Goal: Transaction & Acquisition: Purchase product/service

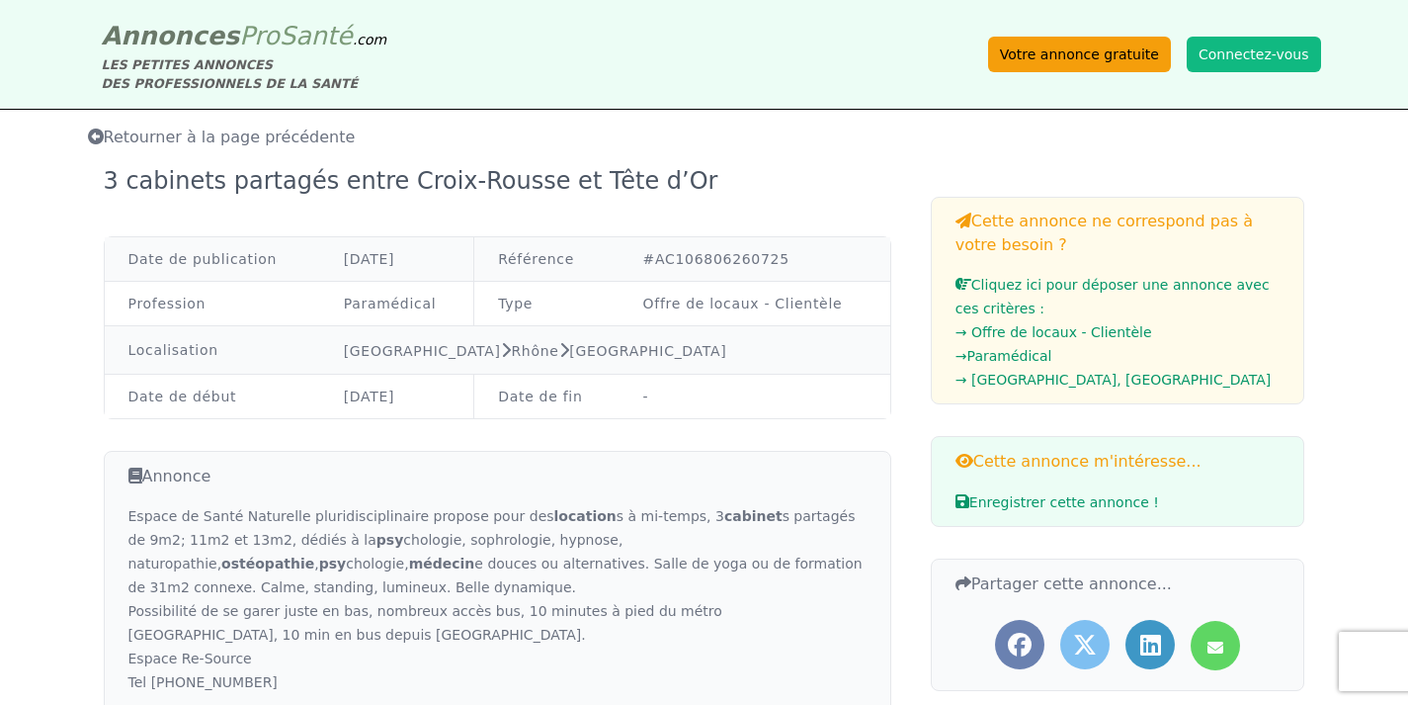
click at [1113, 57] on link "Votre annonce gratuite" at bounding box center [1079, 55] width 183 height 36
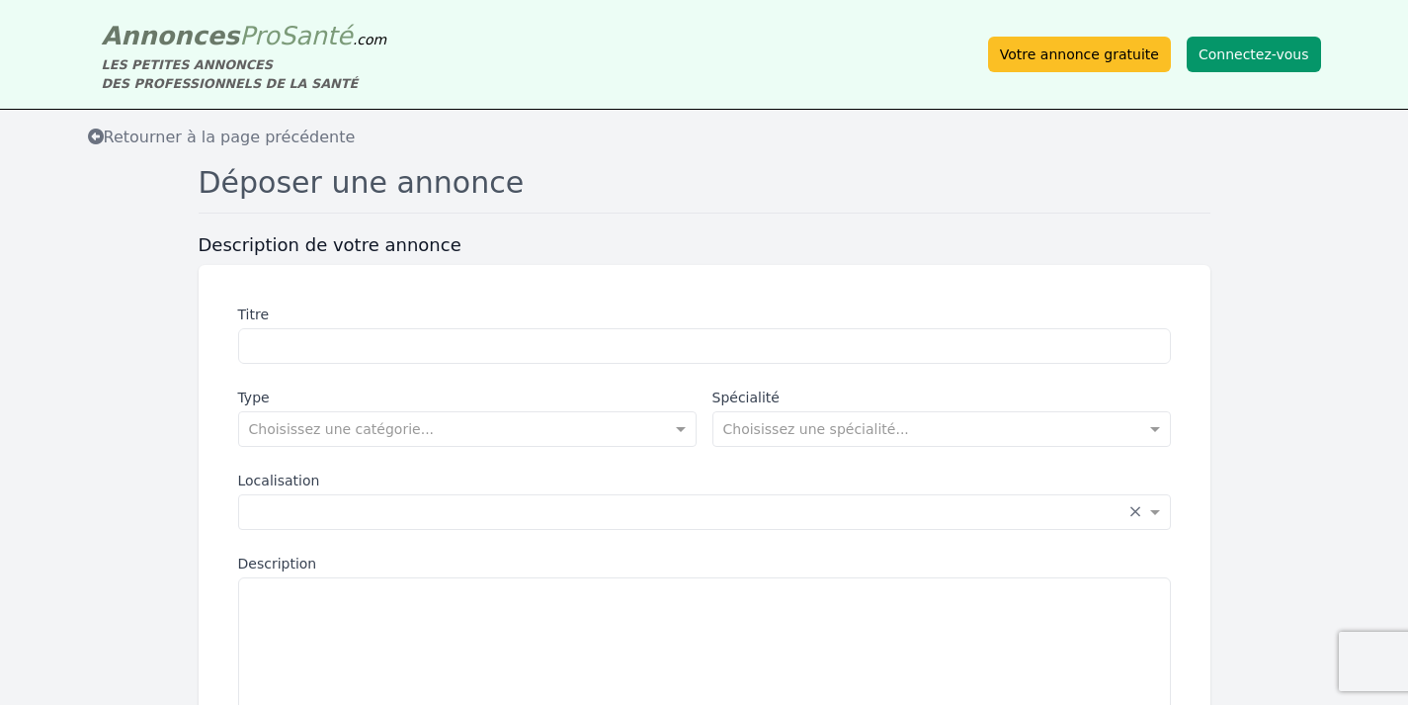
click at [1247, 49] on button "Connectez-vous" at bounding box center [1254, 55] width 134 height 36
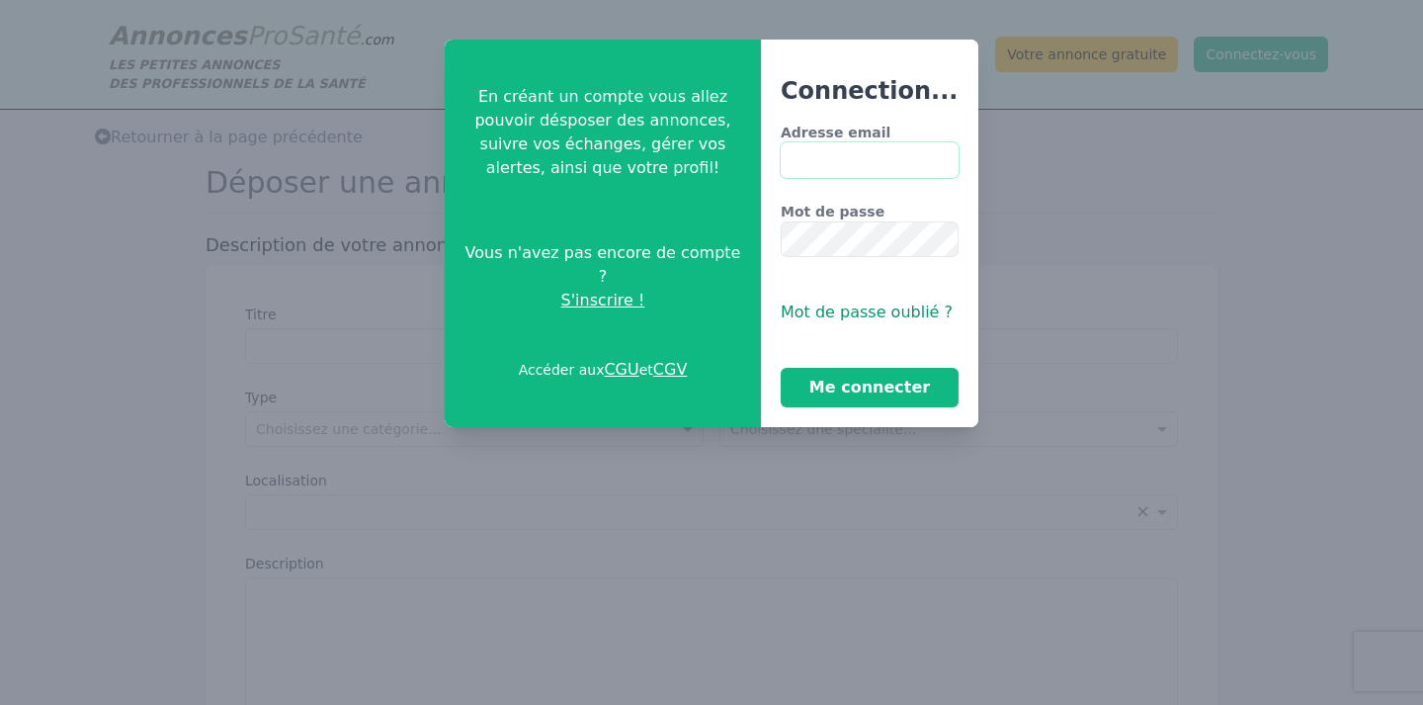
type input "**********"
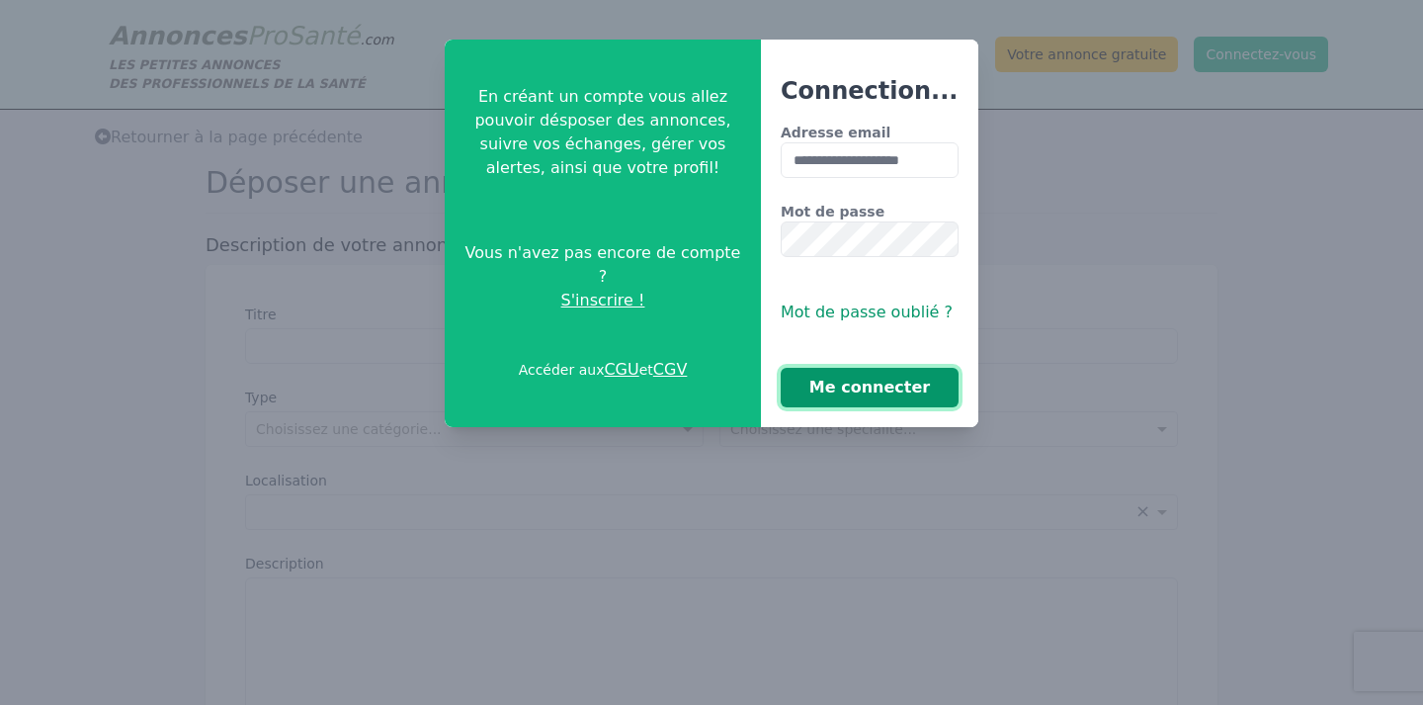
click at [879, 384] on button "Me connecter" at bounding box center [870, 388] width 178 height 40
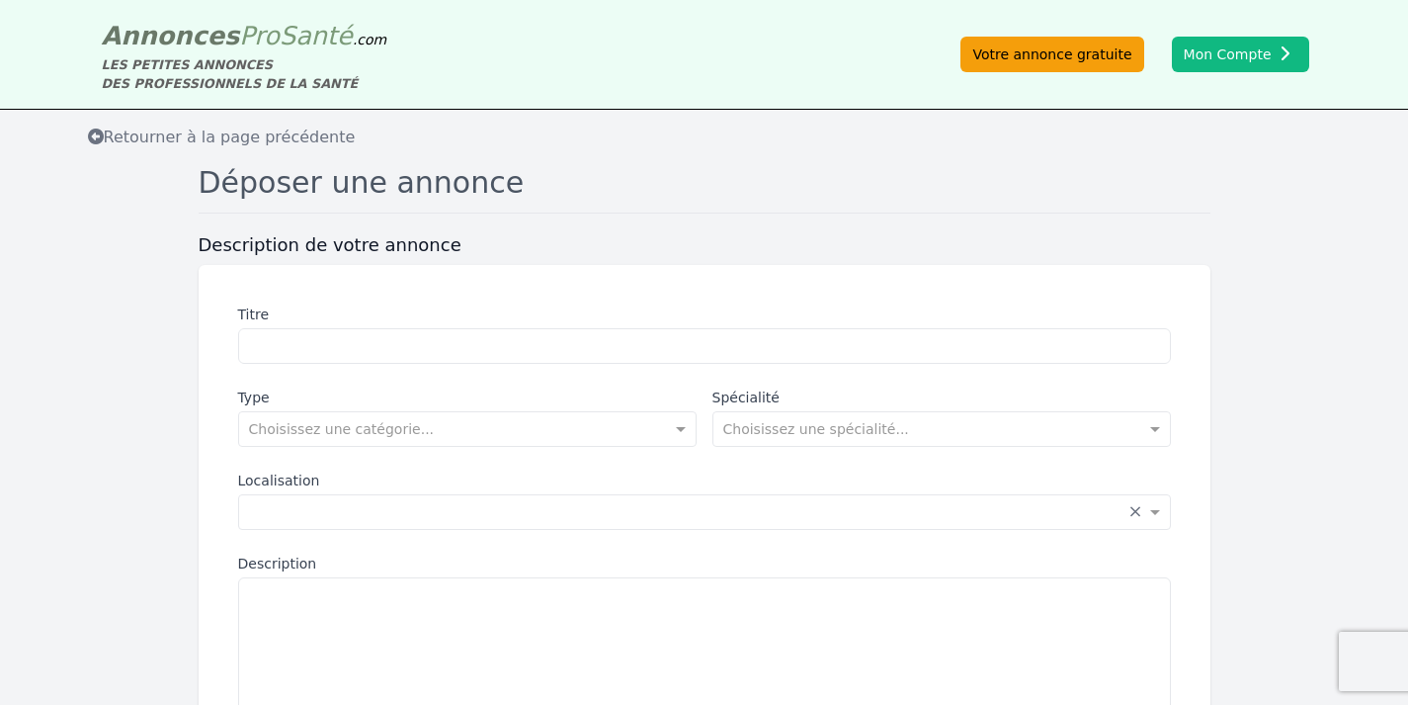
click at [1075, 53] on link "Votre annonce gratuite" at bounding box center [1051, 55] width 183 height 36
click at [1037, 58] on link "Votre annonce gratuite" at bounding box center [1051, 55] width 183 height 36
click at [1083, 57] on link "Votre annonce gratuite" at bounding box center [1051, 55] width 183 height 36
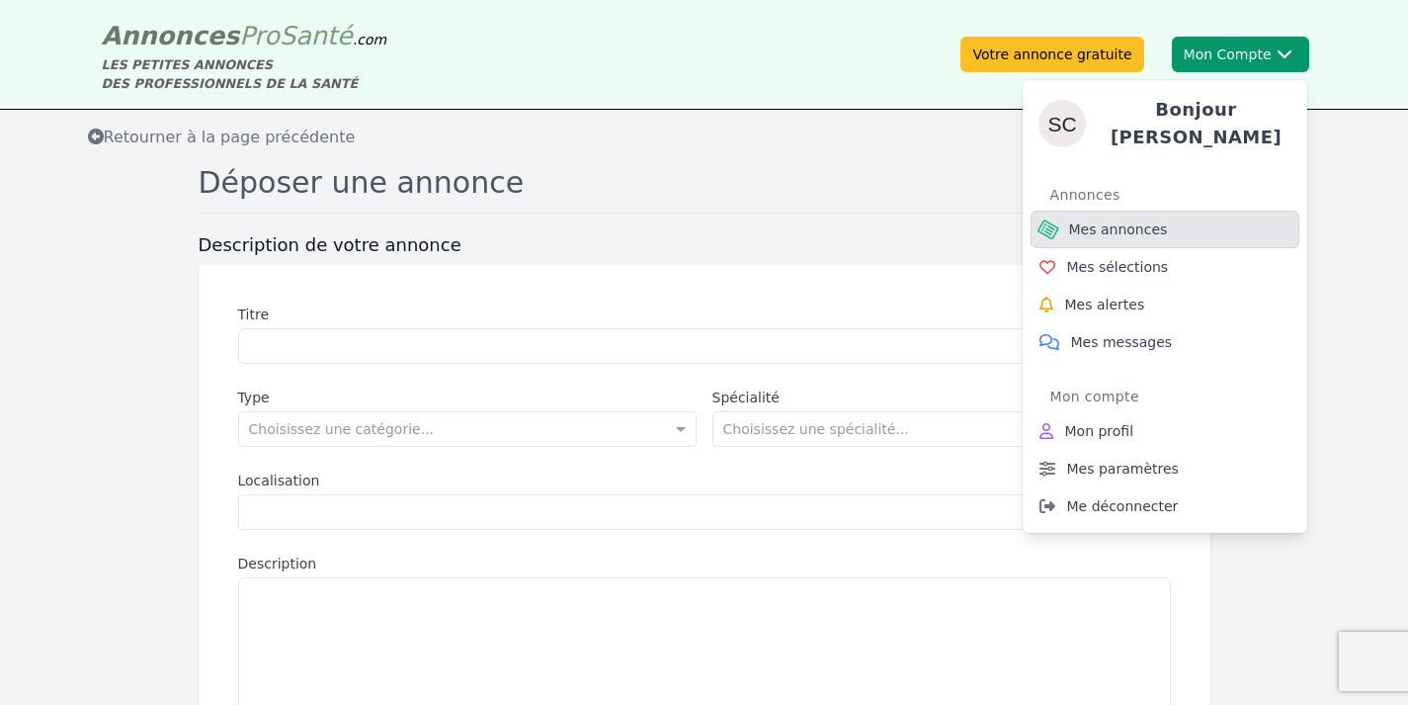
click at [1146, 219] on span "Mes annonces" at bounding box center [1118, 229] width 99 height 20
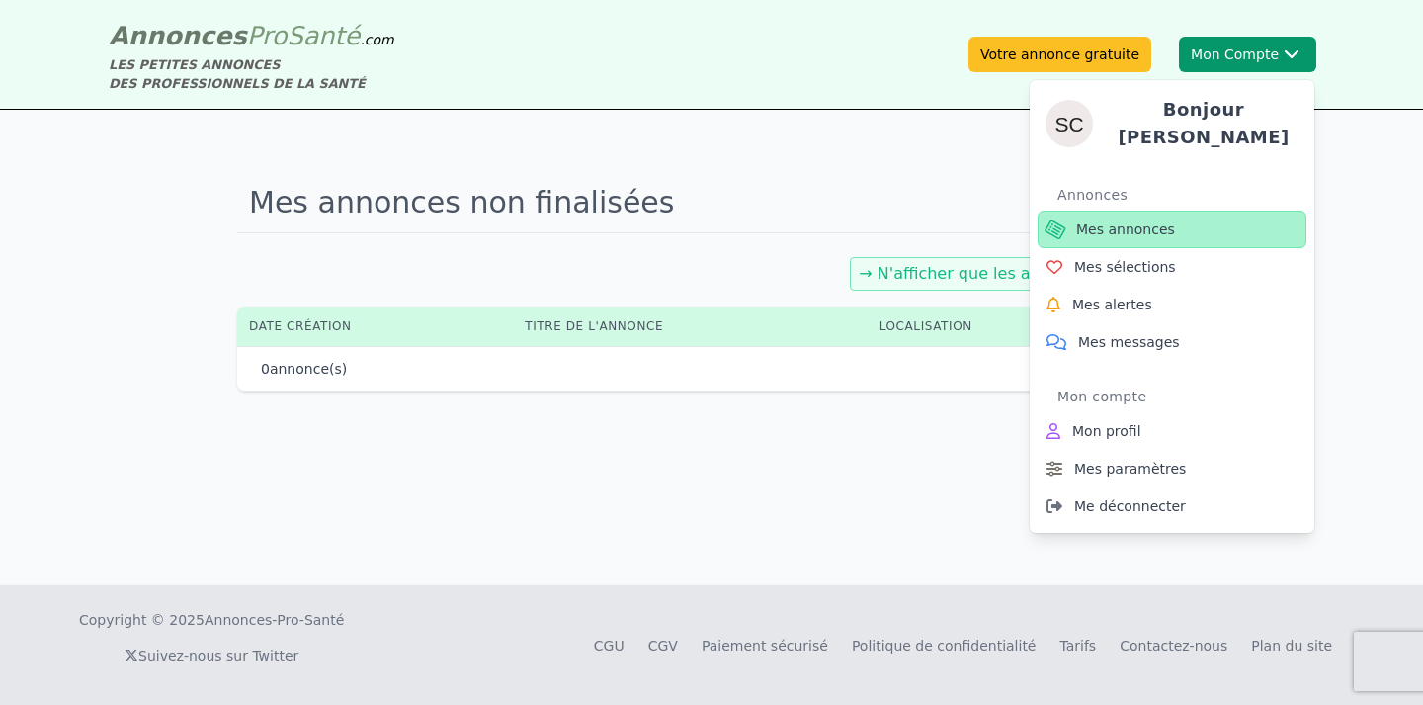
click at [1136, 219] on span "Mes annonces" at bounding box center [1125, 229] width 99 height 20
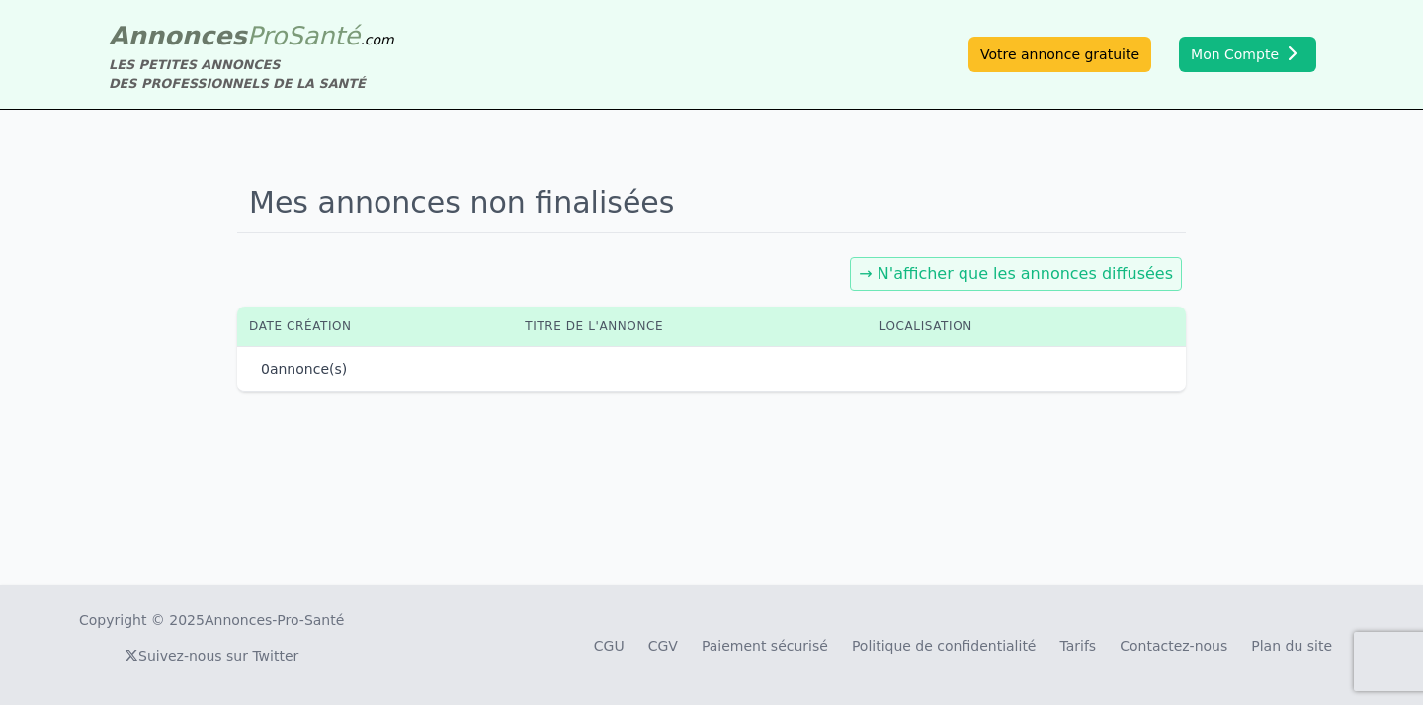
click at [980, 275] on link "→ N'afficher que les annonces diffusées" at bounding box center [1016, 273] width 314 height 19
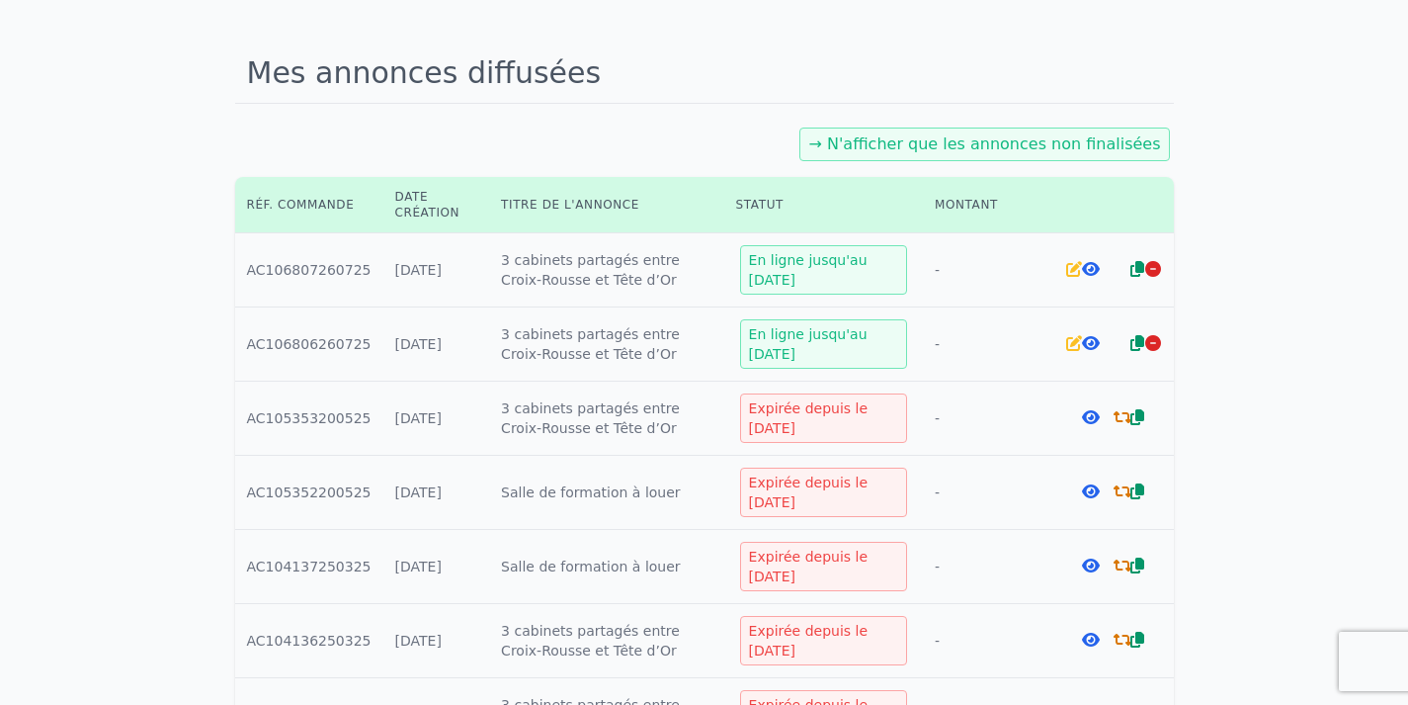
scroll to position [144, 0]
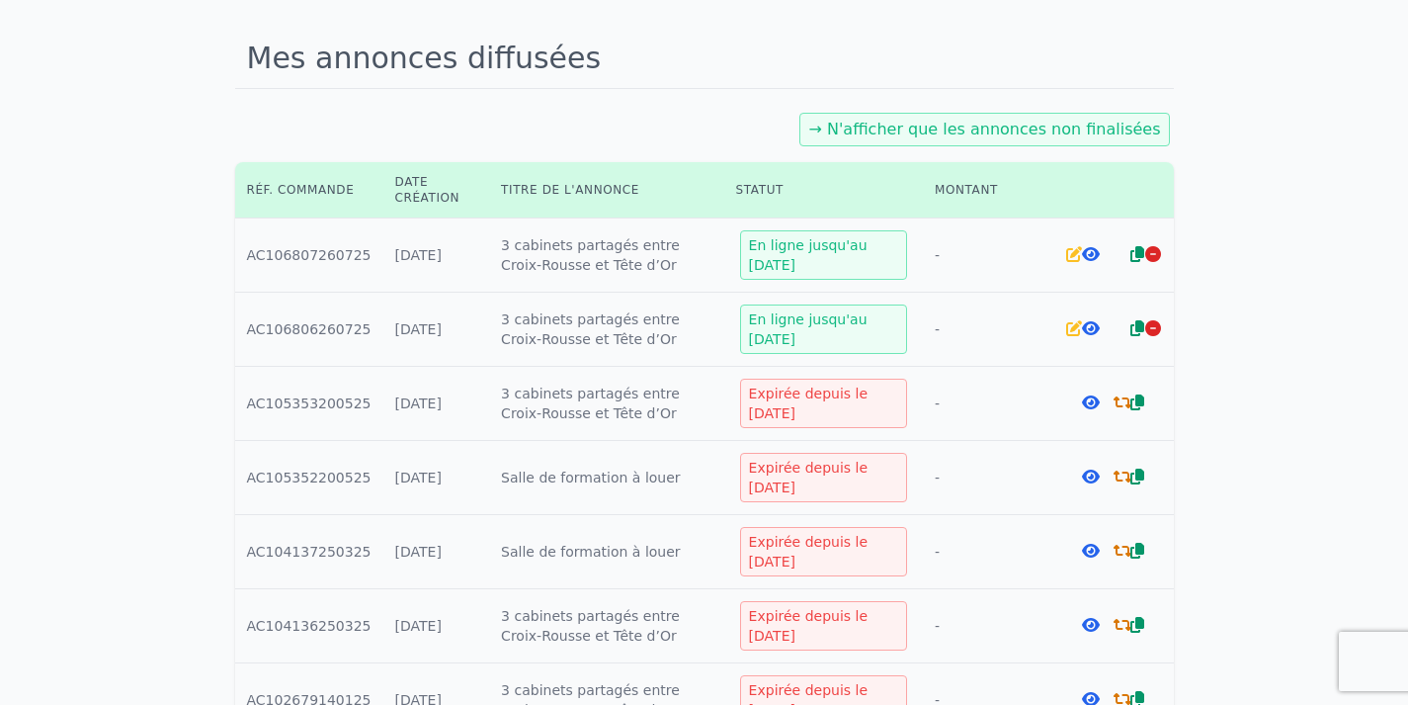
click at [1089, 476] on icon at bounding box center [1091, 476] width 18 height 16
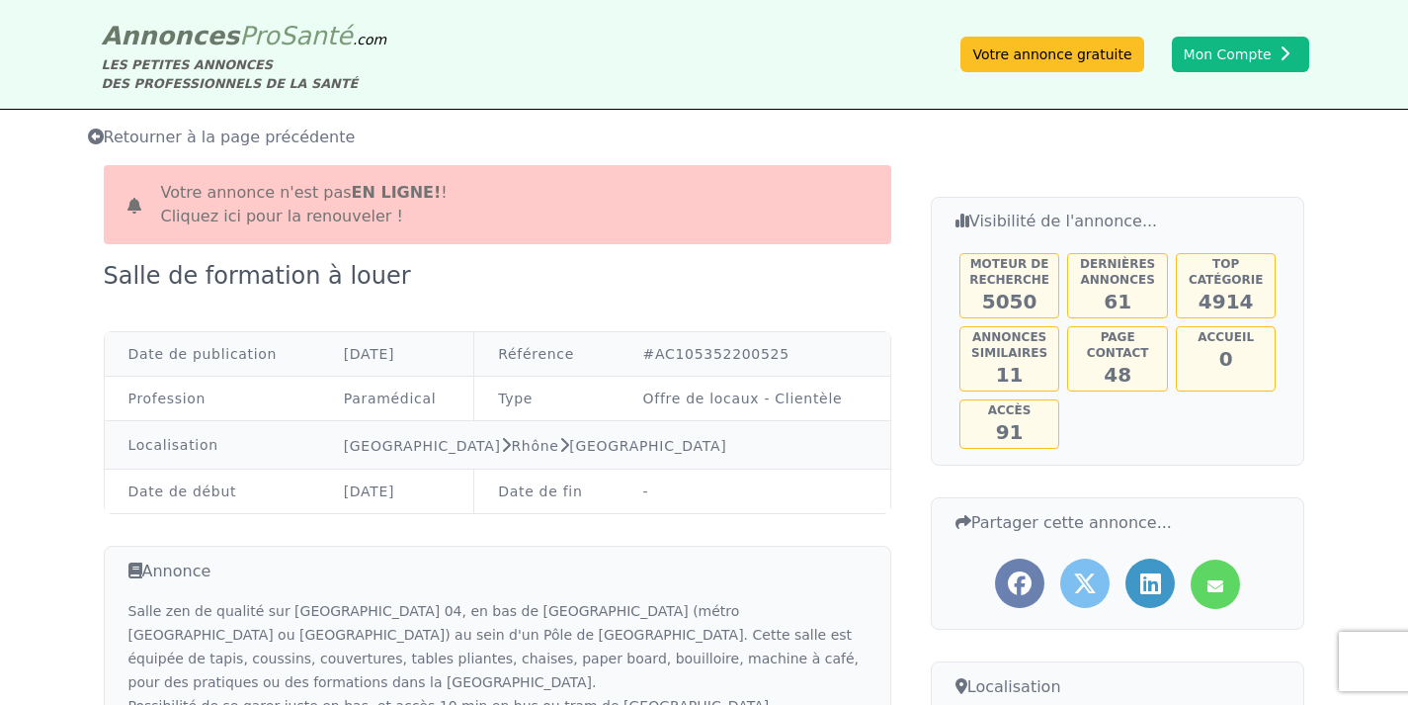
click at [337, 216] on link "Cliquez ici pour la renouveler !" at bounding box center [282, 216] width 242 height 19
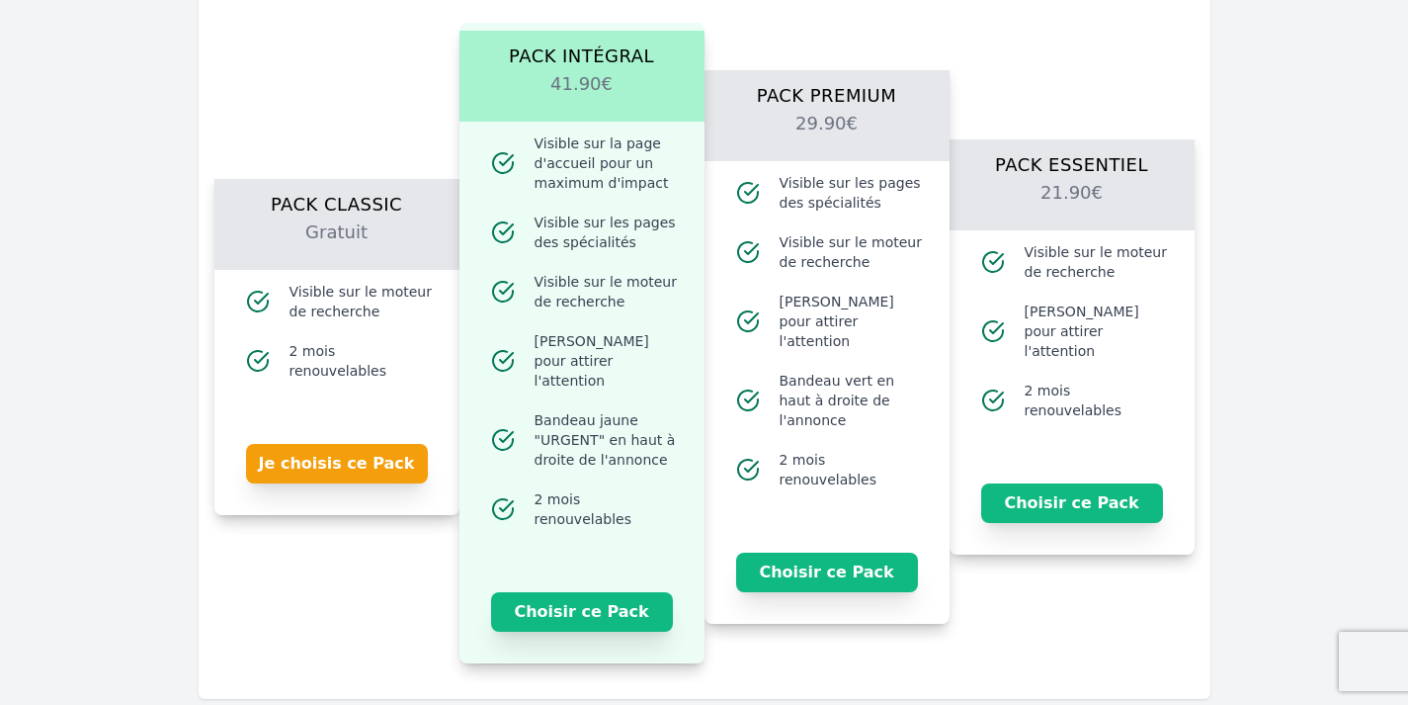
scroll to position [1580, 0]
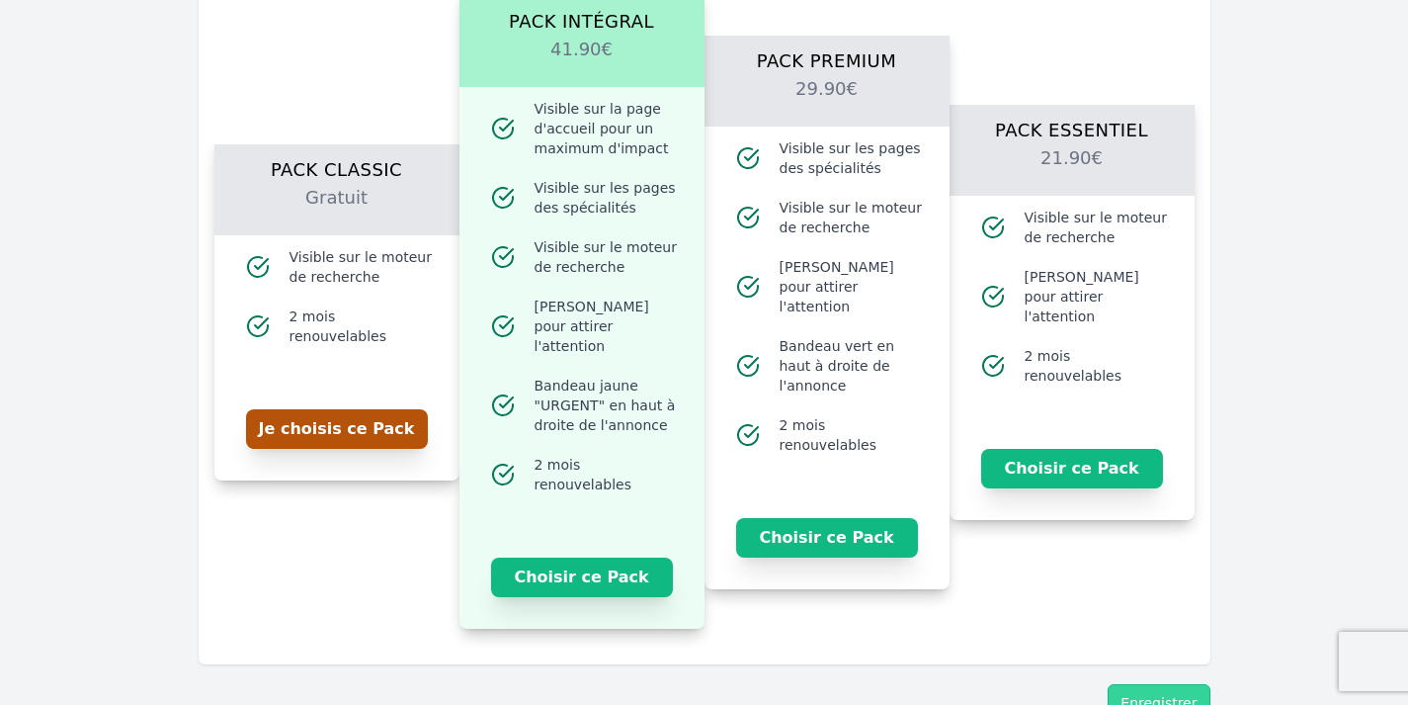
click at [359, 413] on button "Je choisis ce Pack" at bounding box center [337, 429] width 182 height 40
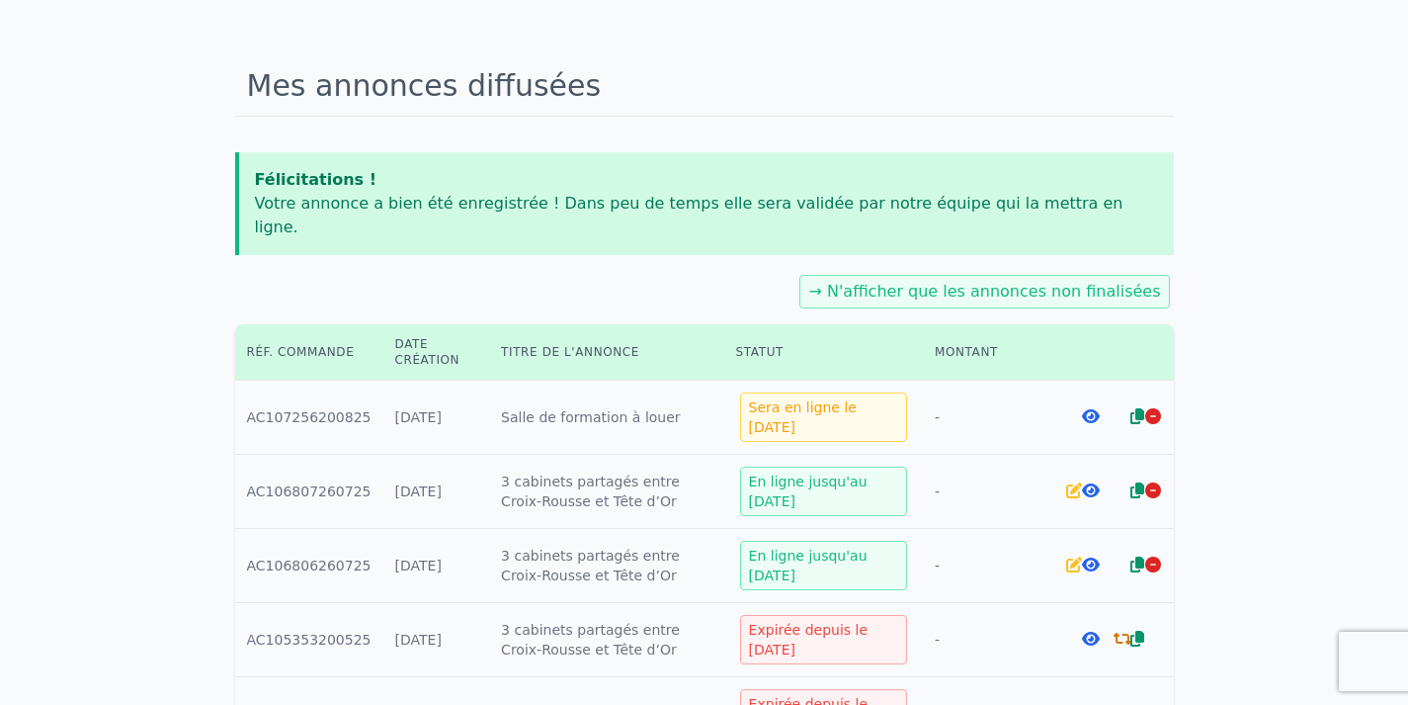
scroll to position [123, 0]
